Goal: Obtain resource: Download file/media

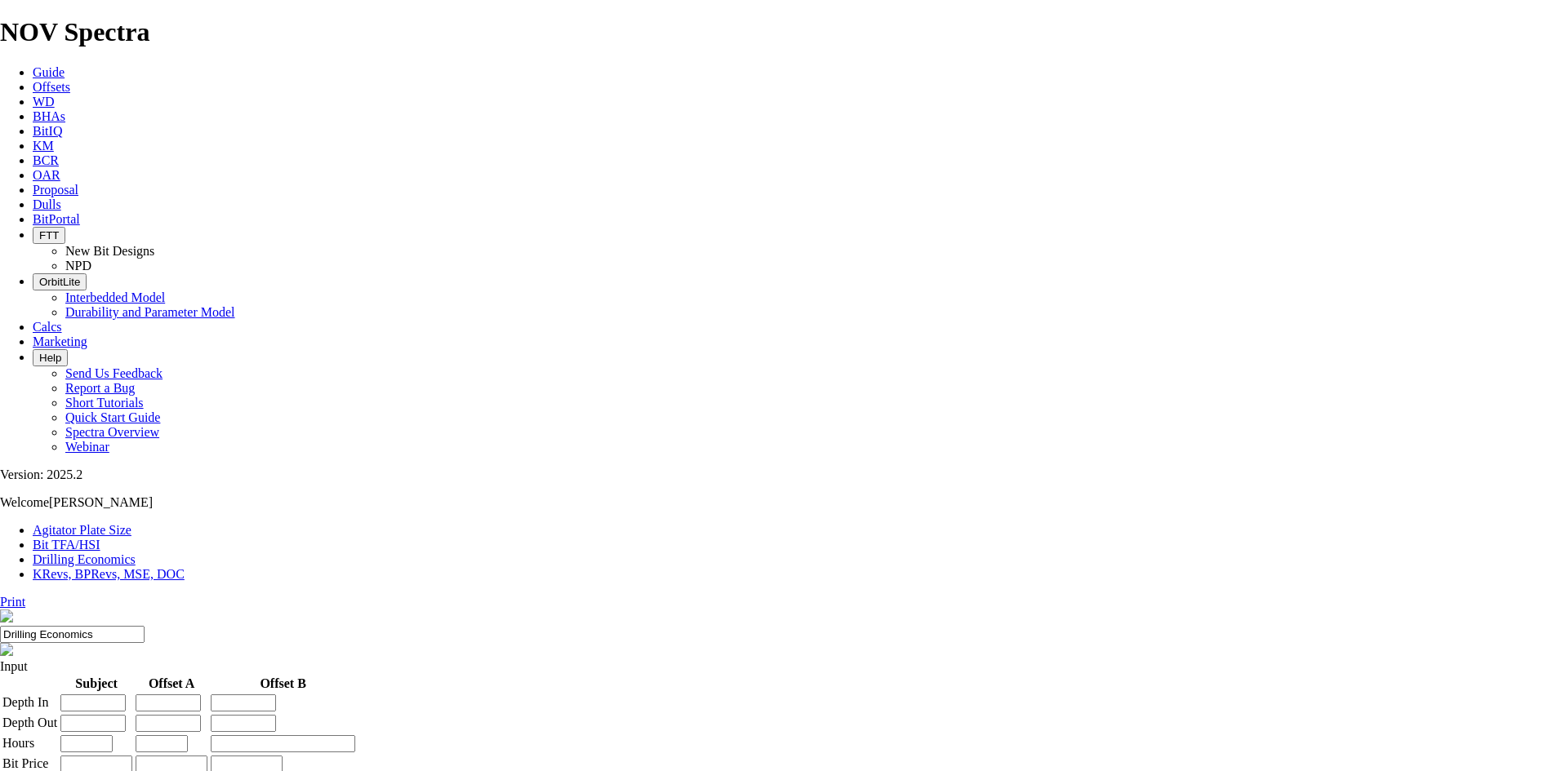
click at [70, 80] on span "Offsets" at bounding box center [52, 87] width 38 height 14
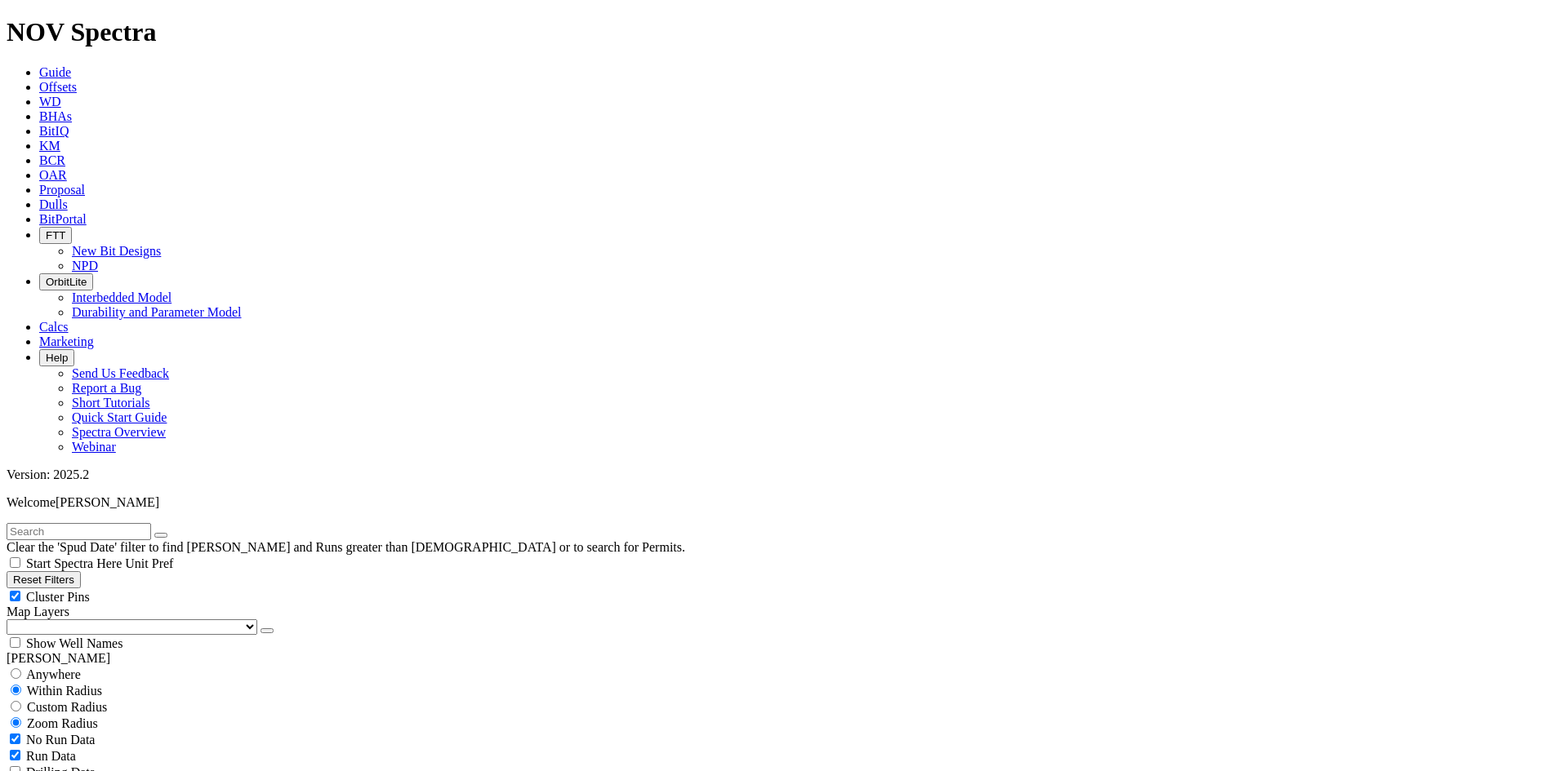
scroll to position [163, 0]
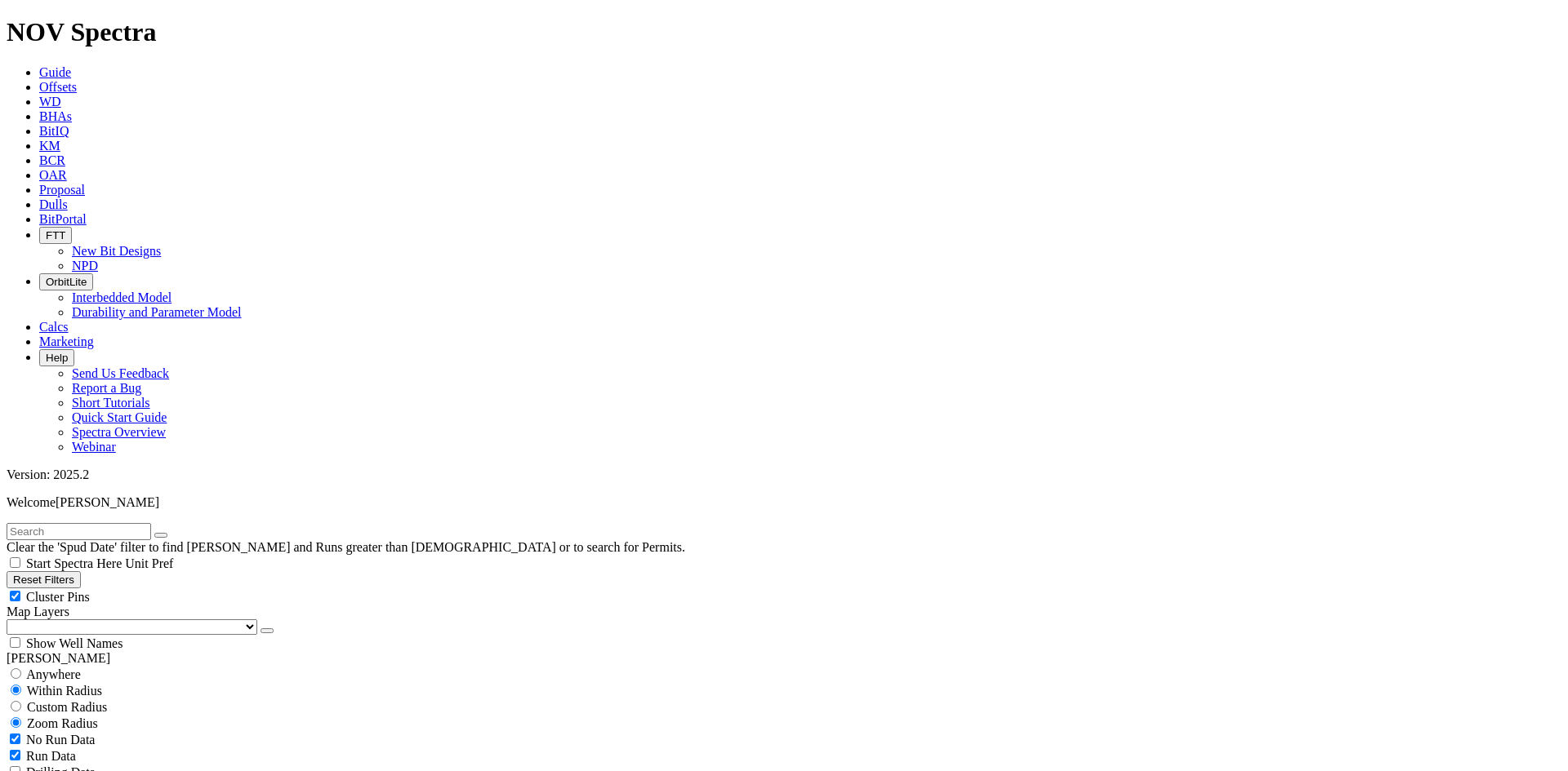
select select "8.75"
checkbox input "false"
select select "? number:8.75 ?"
